Goal: Navigation & Orientation: Find specific page/section

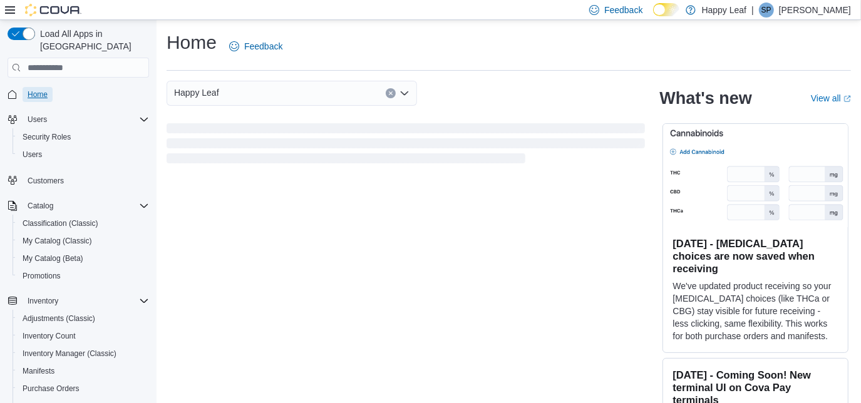
click at [40, 90] on span "Home" at bounding box center [38, 95] width 20 height 10
